Goal: Task Accomplishment & Management: Use online tool/utility

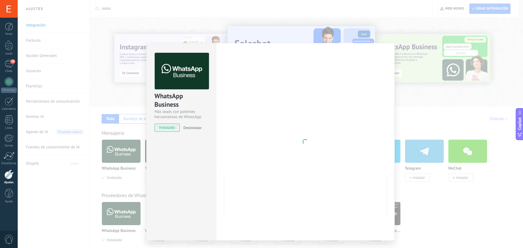
scroll to position [5, 0]
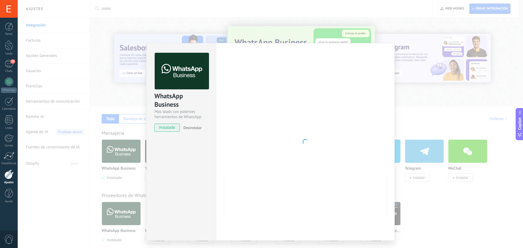
click at [76, 176] on div "WhatsApp Business Más leads con potentes herramientas de WhatsApp instalado Des…" at bounding box center [270, 124] width 505 height 248
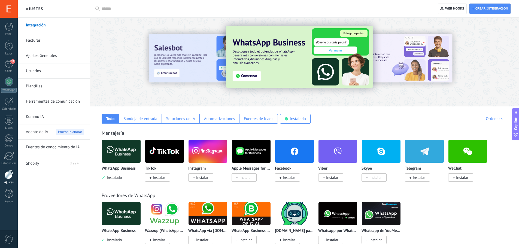
click at [128, 155] on img at bounding box center [121, 151] width 39 height 26
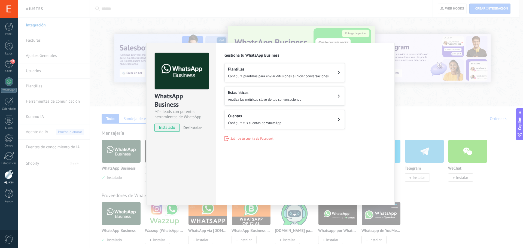
click at [269, 122] on span "Configura tus cuentas de WhatsApp" at bounding box center [254, 123] width 53 height 5
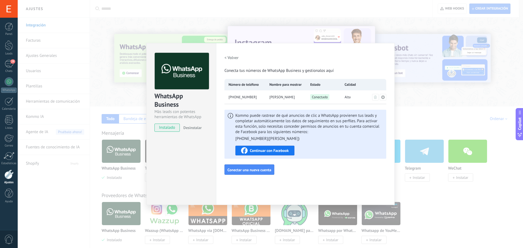
click at [383, 97] on icon at bounding box center [383, 97] width 4 height 4
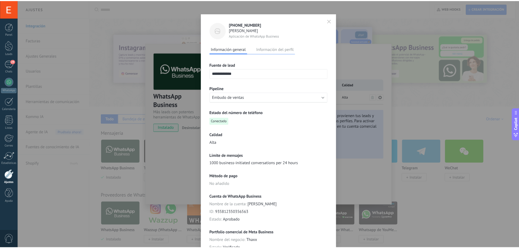
scroll to position [0, 0]
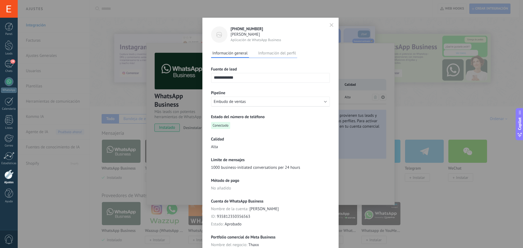
click at [331, 24] on icon "button" at bounding box center [331, 24] width 3 height 3
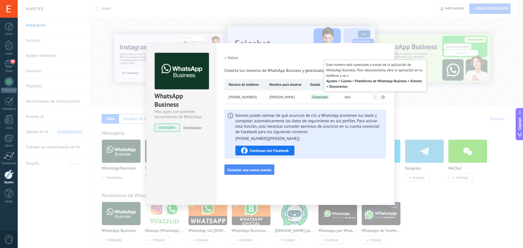
click at [376, 97] on icon at bounding box center [375, 97] width 3 height 3
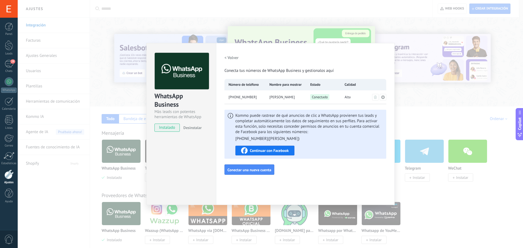
click at [367, 181] on div "Configuraciones Autorizaciones Esta pestaña registra a los usuarios que han con…" at bounding box center [305, 124] width 179 height 162
click at [161, 161] on div "WhatsApp Business Más leads con potentes herramientas de WhatsApp instalado Des…" at bounding box center [181, 124] width 70 height 162
click at [231, 58] on h2 "< Volver" at bounding box center [232, 57] width 14 height 5
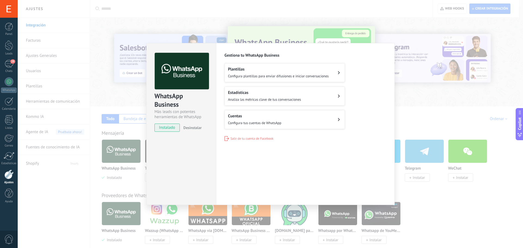
click at [270, 122] on span "Configura tus cuentas de WhatsApp" at bounding box center [254, 123] width 53 height 5
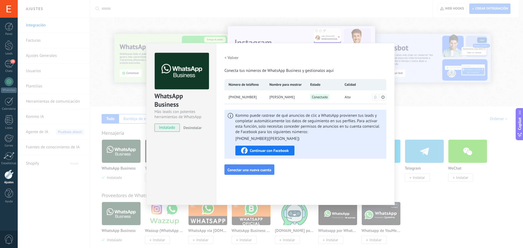
click at [327, 174] on div "< Volver Conecta tus números de WhatsApp Business y gestionalos aquí Número de …" at bounding box center [306, 114] width 162 height 122
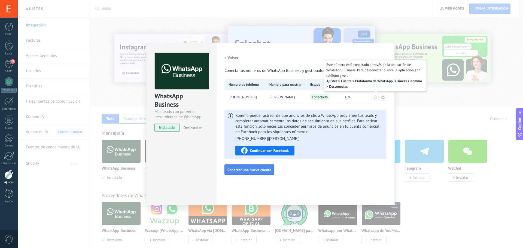
click at [376, 96] on icon at bounding box center [375, 97] width 3 height 3
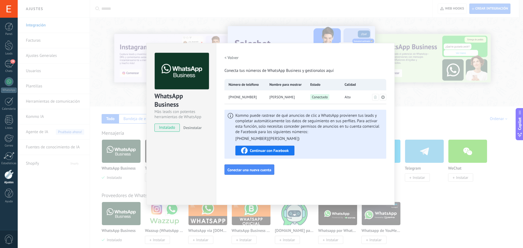
click at [235, 56] on h2 "< Volver" at bounding box center [232, 57] width 14 height 5
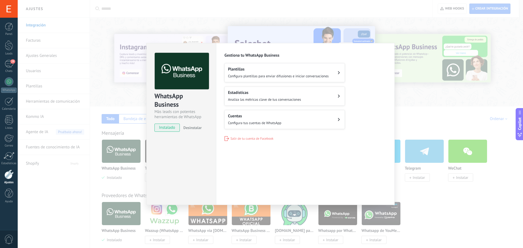
click at [277, 121] on span "Configura tus cuentas de WhatsApp" at bounding box center [254, 123] width 53 height 5
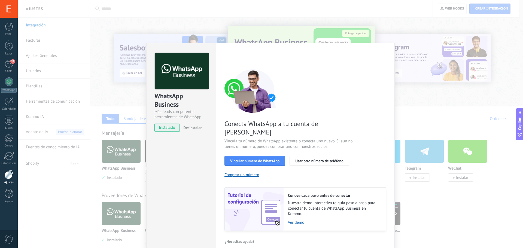
click at [266, 159] on span "Vincular número de WhatsApp" at bounding box center [254, 161] width 49 height 4
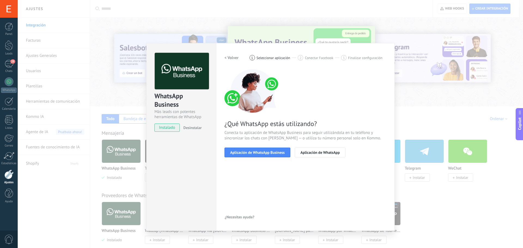
click at [264, 153] on span "Aplicación de WhatsApp Business" at bounding box center [257, 153] width 54 height 4
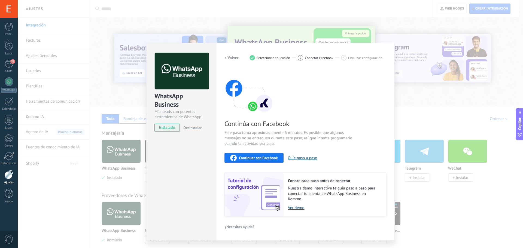
click at [264, 157] on span "Continuar con Facebook" at bounding box center [258, 158] width 39 height 4
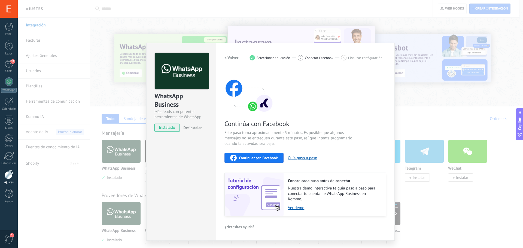
click at [403, 24] on div "WhatsApp Business Más leads con potentes herramientas de WhatsApp instalado Des…" at bounding box center [270, 124] width 505 height 248
